Goal: Task Accomplishment & Management: Use online tool/utility

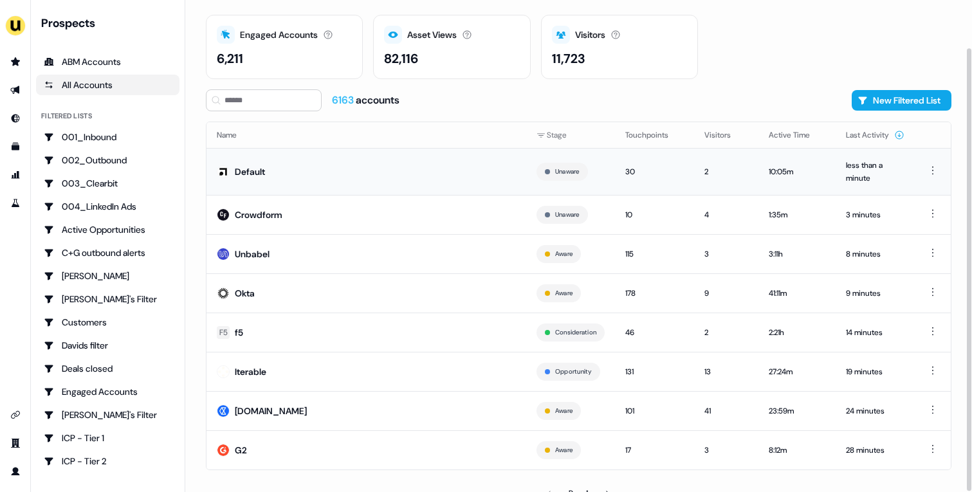
scroll to position [53, 0]
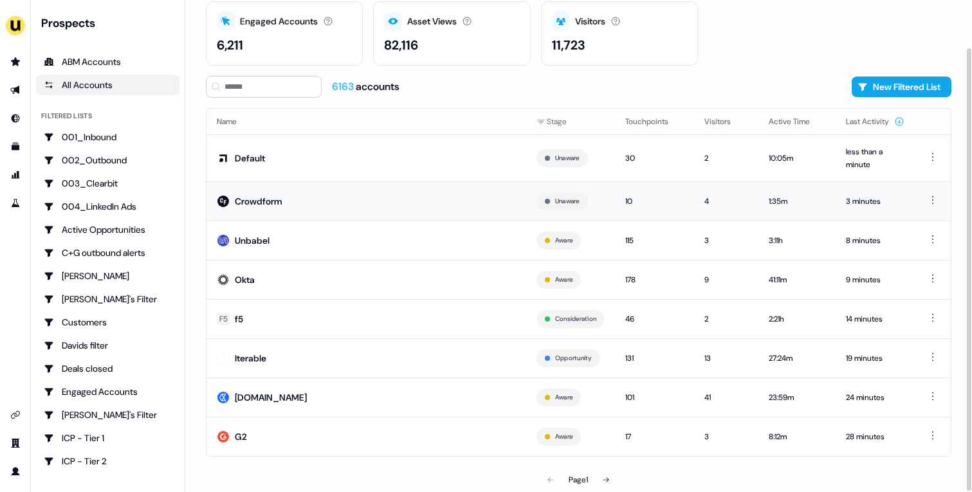
click at [359, 208] on td "Crowdform" at bounding box center [366, 200] width 320 height 39
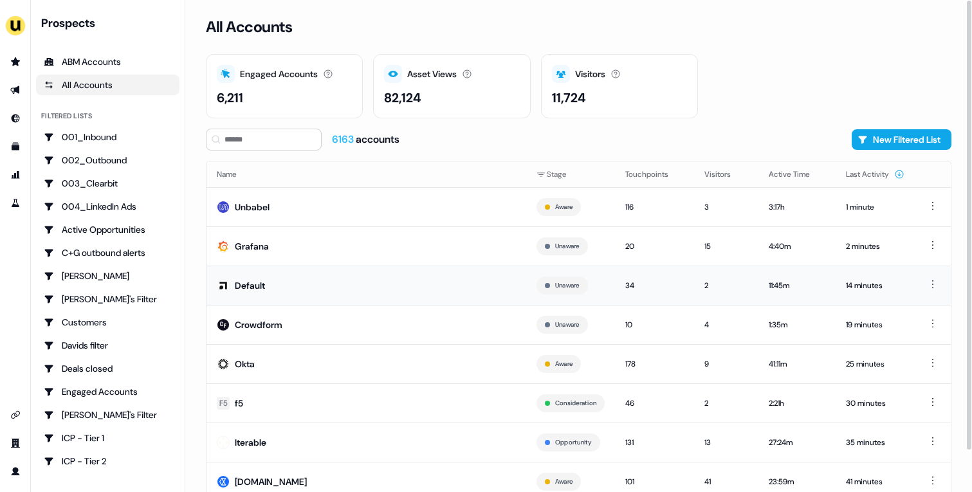
scroll to position [39, 0]
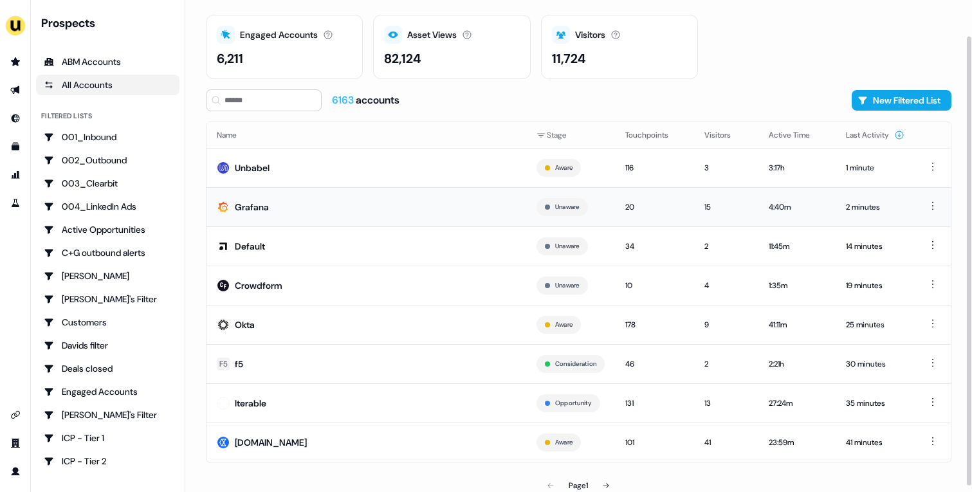
click at [406, 209] on td "Grafana" at bounding box center [366, 206] width 320 height 39
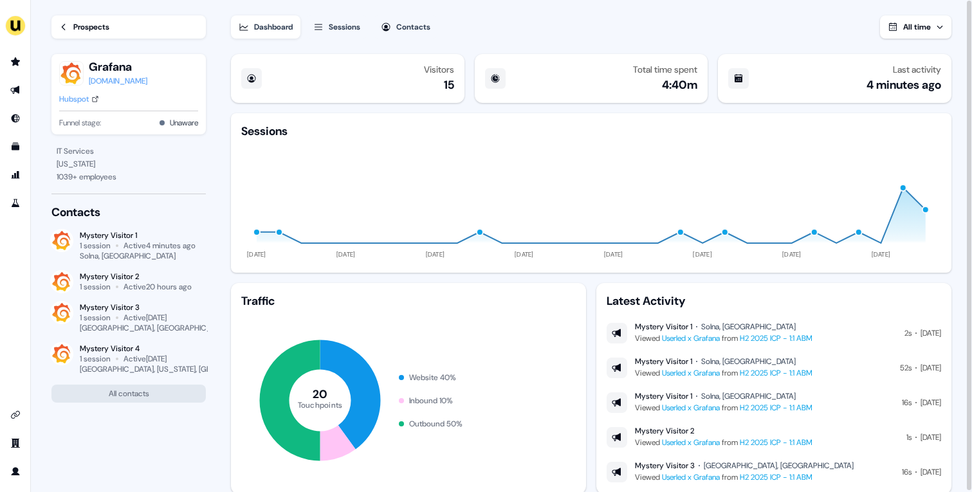
click at [68, 103] on div "Hubspot" at bounding box center [74, 99] width 30 height 13
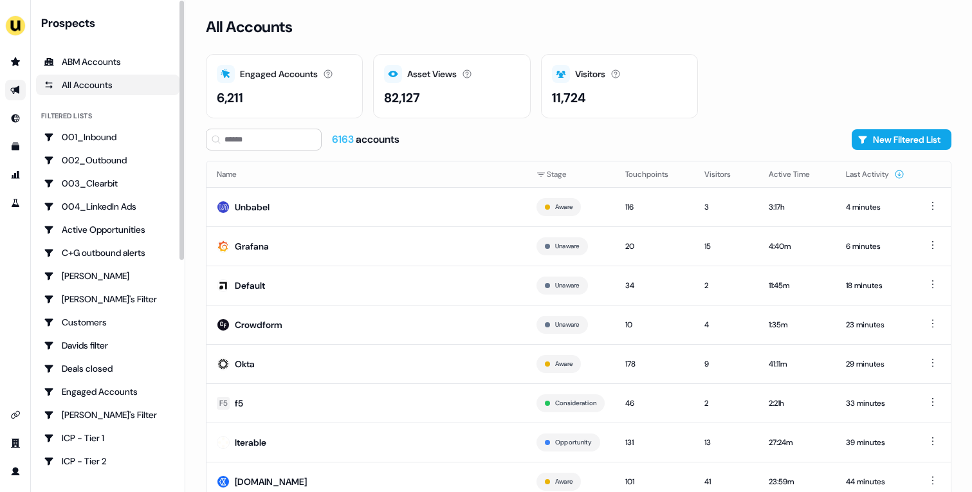
click at [21, 95] on link "Go to outbound experience" at bounding box center [15, 90] width 21 height 21
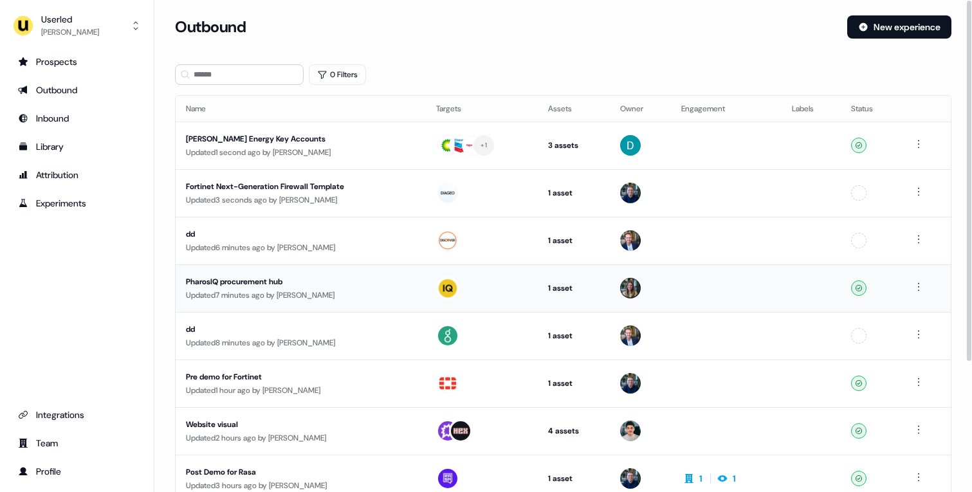
click at [381, 272] on td "PharosIQ procurement hub Updated 7 minutes ago by [PERSON_NAME]" at bounding box center [301, 288] width 250 height 48
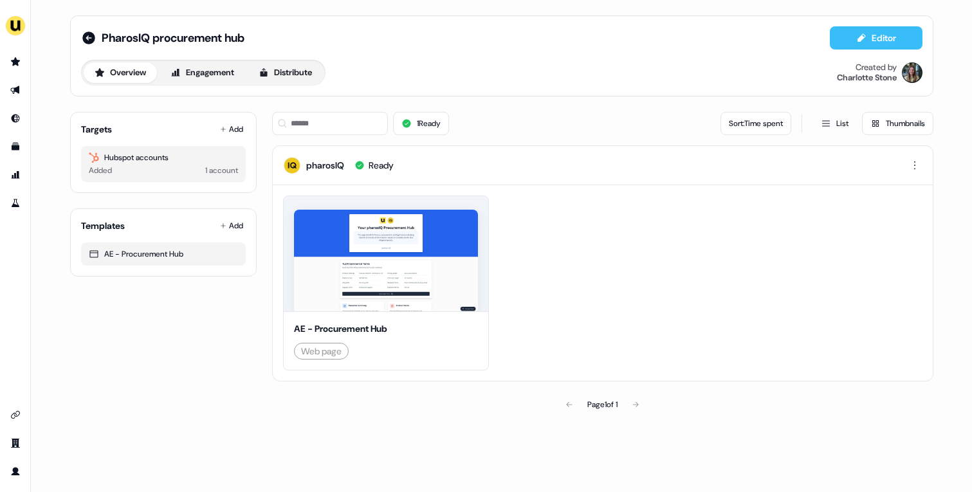
click at [846, 42] on button "Editor" at bounding box center [876, 37] width 93 height 23
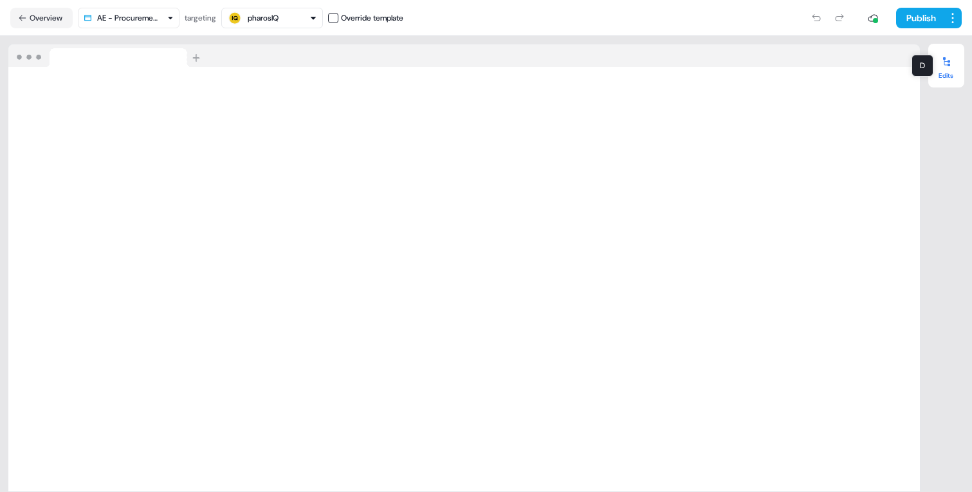
click at [929, 67] on div "D D" at bounding box center [922, 66] width 22 height 22
click at [949, 60] on icon at bounding box center [946, 62] width 10 height 10
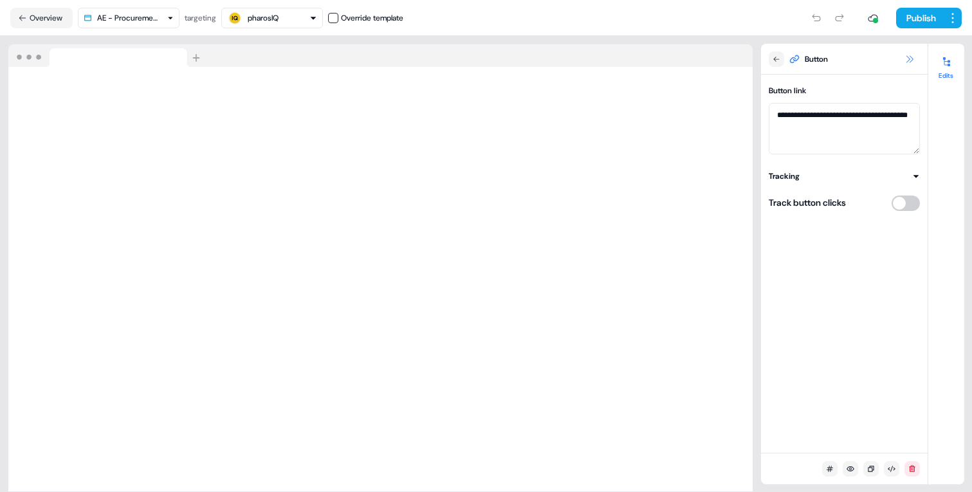
click at [907, 59] on icon at bounding box center [909, 59] width 10 height 10
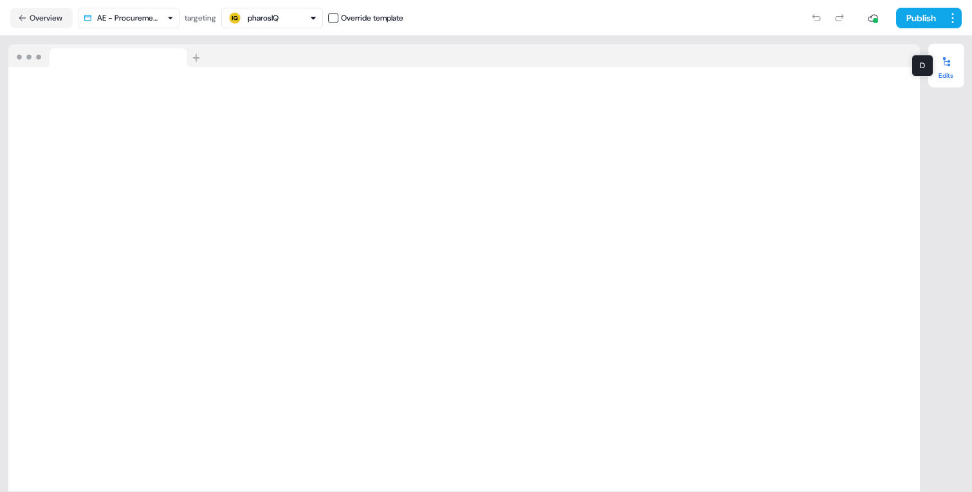
click at [952, 62] on div at bounding box center [946, 61] width 21 height 21
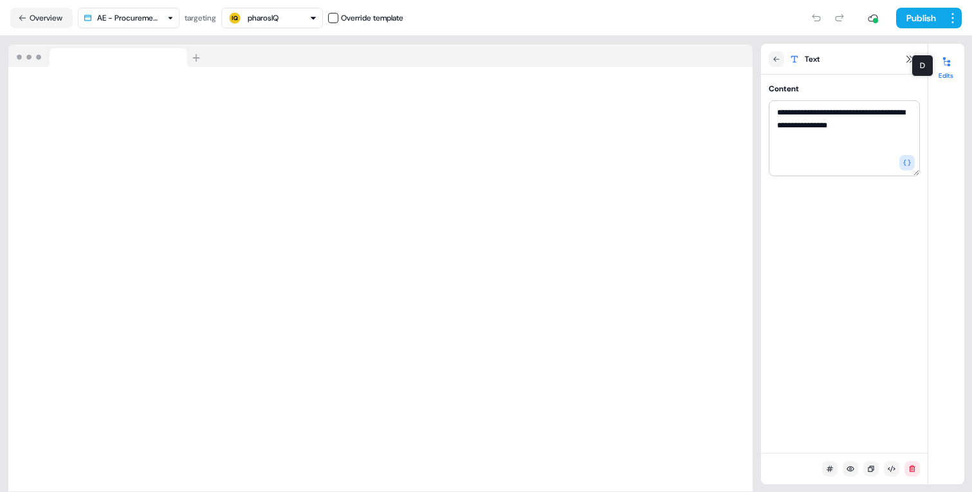
click at [940, 64] on div at bounding box center [946, 61] width 21 height 21
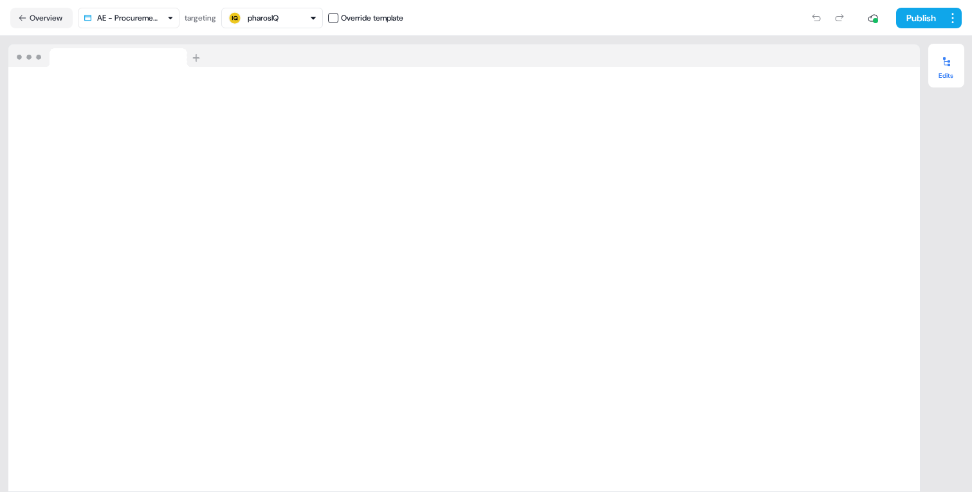
click at [948, 70] on div at bounding box center [946, 61] width 21 height 21
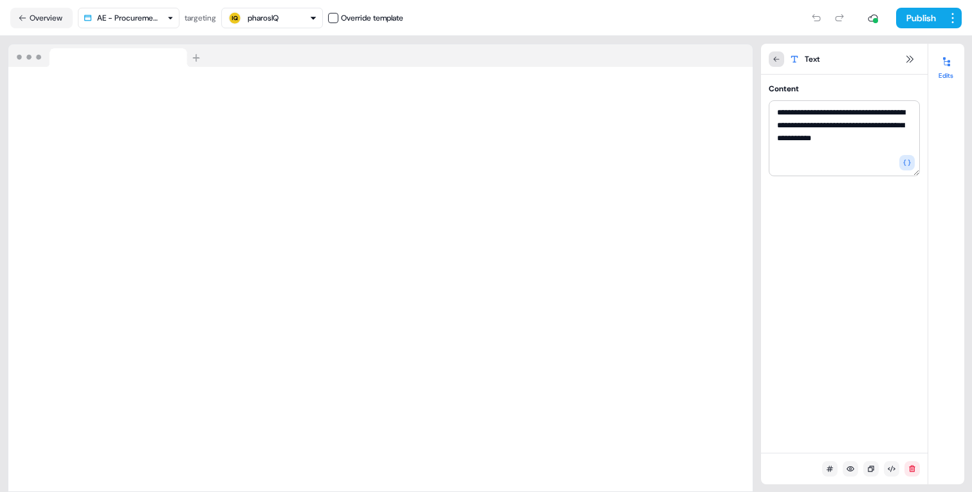
click at [776, 58] on icon at bounding box center [776, 59] width 8 height 8
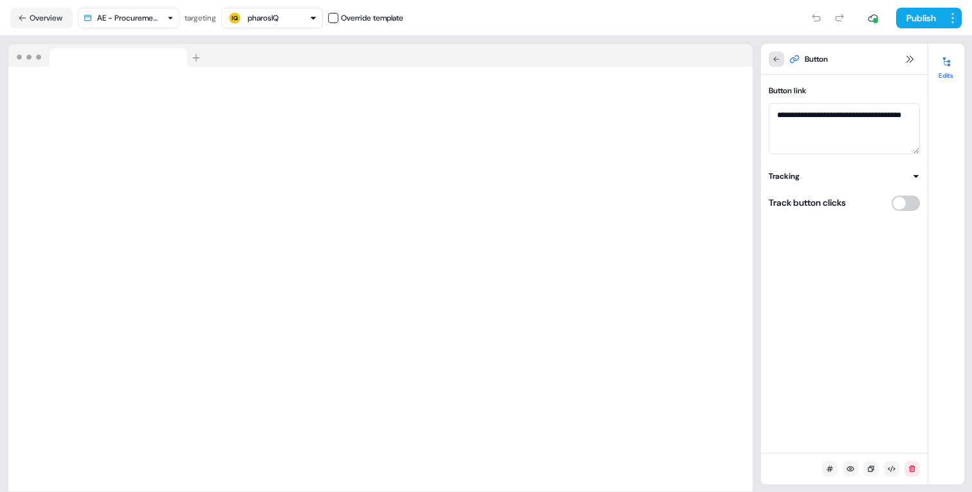
click at [775, 60] on icon at bounding box center [776, 59] width 8 height 8
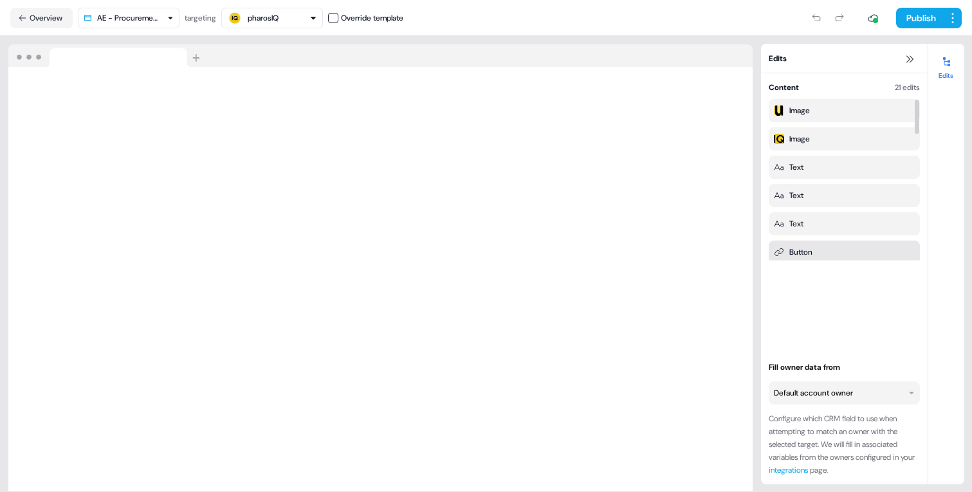
click at [819, 245] on div "Button" at bounding box center [844, 252] width 151 height 23
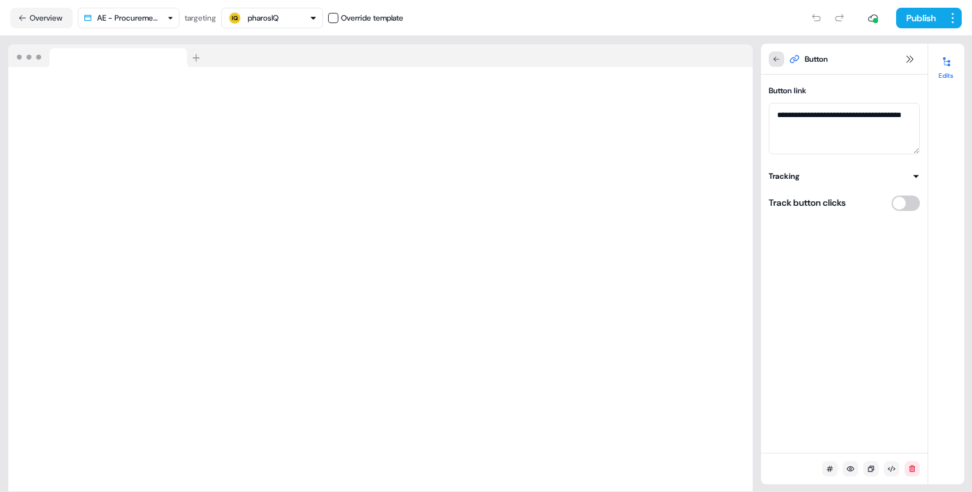
click at [779, 59] on icon at bounding box center [776, 59] width 8 height 8
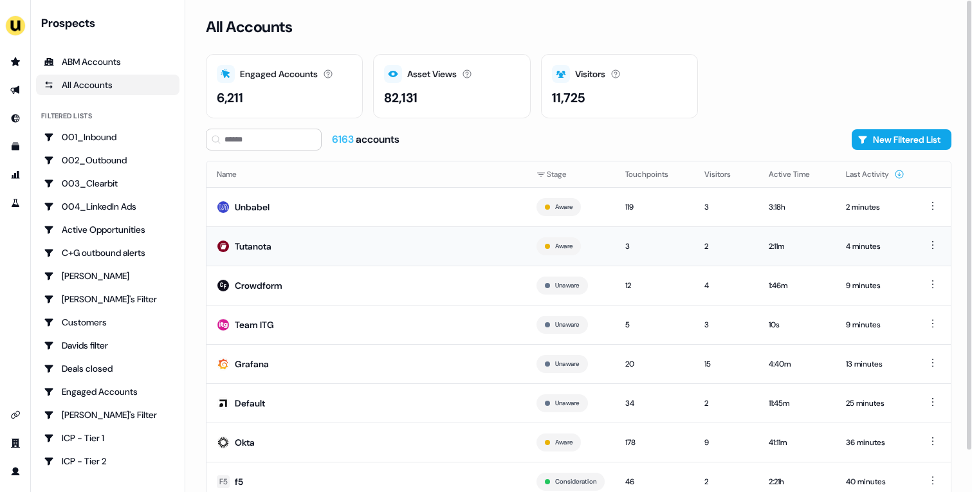
click at [387, 252] on td "Tutanota" at bounding box center [366, 245] width 320 height 39
